Goal: Transaction & Acquisition: Subscribe to service/newsletter

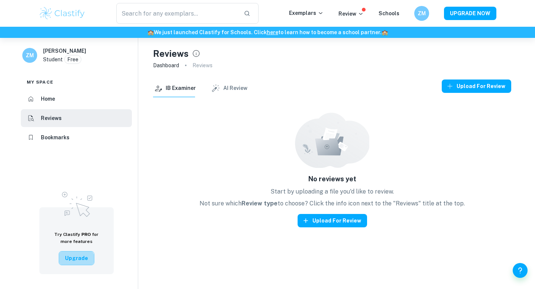
click at [75, 262] on button "Upgrade" at bounding box center [77, 258] width 36 height 14
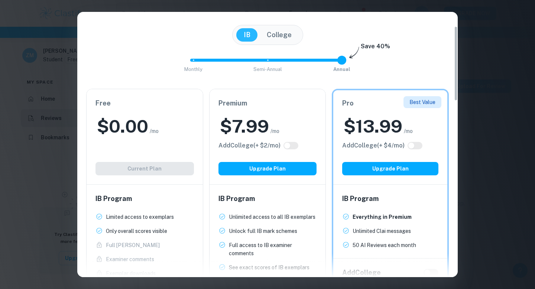
scroll to position [55, 0]
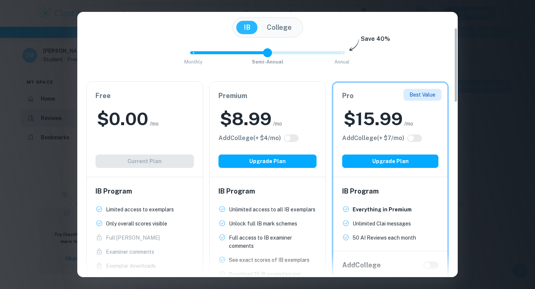
drag, startPoint x: 339, startPoint y: 55, endPoint x: 264, endPoint y: 55, distance: 75.0
click at [264, 55] on span at bounding box center [267, 52] width 9 height 9
drag, startPoint x: 265, startPoint y: 54, endPoint x: 189, endPoint y: 54, distance: 75.7
click at [263, 54] on span at bounding box center [267, 52] width 9 height 9
click at [325, 52] on span "Monthly Semi-Annual Annual" at bounding box center [267, 52] width 149 height 13
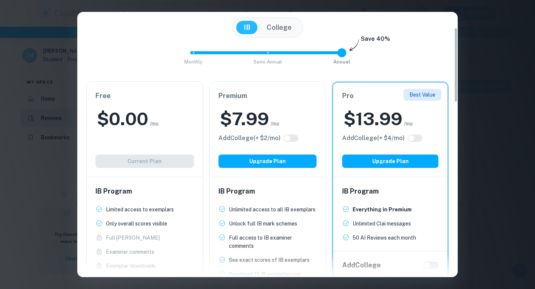
click at [204, 52] on span at bounding box center [264, 52] width 149 height 3
click at [341, 50] on span "Monthly Semi-Annual Annual" at bounding box center [267, 52] width 149 height 13
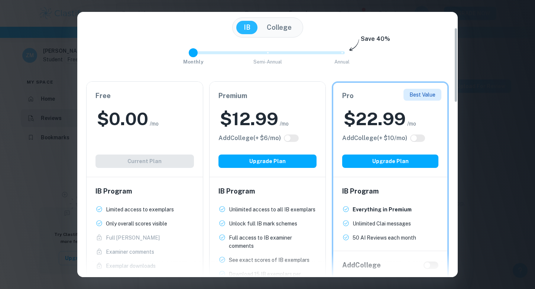
click at [190, 51] on span at bounding box center [190, 52] width 0 height 3
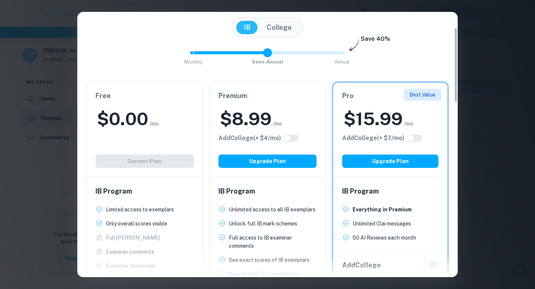
click at [253, 50] on span "Monthly Semi-Annual Annual" at bounding box center [267, 52] width 149 height 13
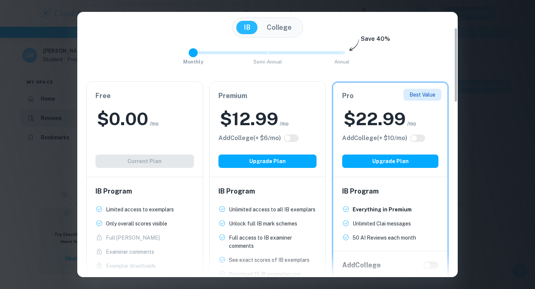
click at [194, 51] on span "Monthly Semi-Annual Annual" at bounding box center [267, 52] width 149 height 13
click at [265, 49] on span "Monthly Semi-Annual Annual" at bounding box center [267, 52] width 149 height 13
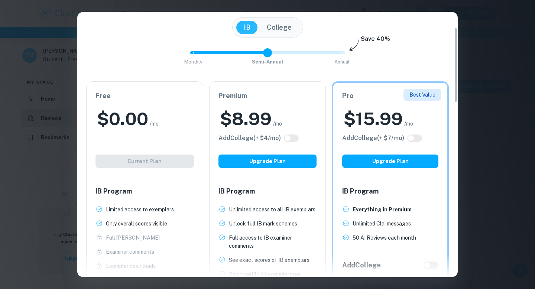
click at [347, 55] on div "Monthly Semi-Annual Annual Save 40%" at bounding box center [267, 56] width 362 height 20
click at [334, 54] on span "Monthly Semi-Annual Annual" at bounding box center [267, 52] width 149 height 13
click at [192, 55] on div "Monthly Semi-Annual Annual Save 40%" at bounding box center [267, 56] width 362 height 20
click at [188, 52] on div "Monthly Semi-Annual Annual Save 40%" at bounding box center [267, 56] width 362 height 20
click at [195, 52] on span at bounding box center [264, 52] width 149 height 3
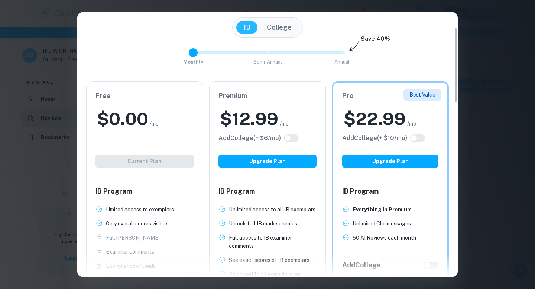
type input "2"
click at [344, 53] on span at bounding box center [267, 52] width 154 height 3
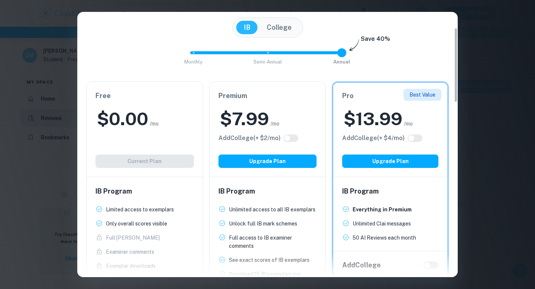
click at [480, 45] on div "Easily Ace Your IB Coursework & Crush College Essays. Get Clastify Premium Get …" at bounding box center [267, 144] width 535 height 289
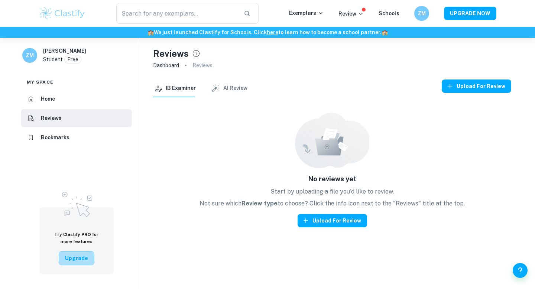
click at [84, 261] on button "Upgrade" at bounding box center [77, 258] width 36 height 14
